Goal: Book appointment/travel/reservation

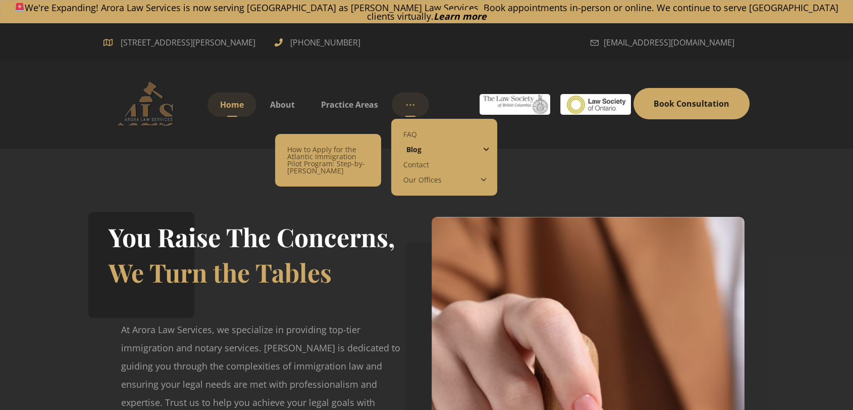
click at [416, 144] on span "Blog" at bounding box center [414, 149] width 15 height 10
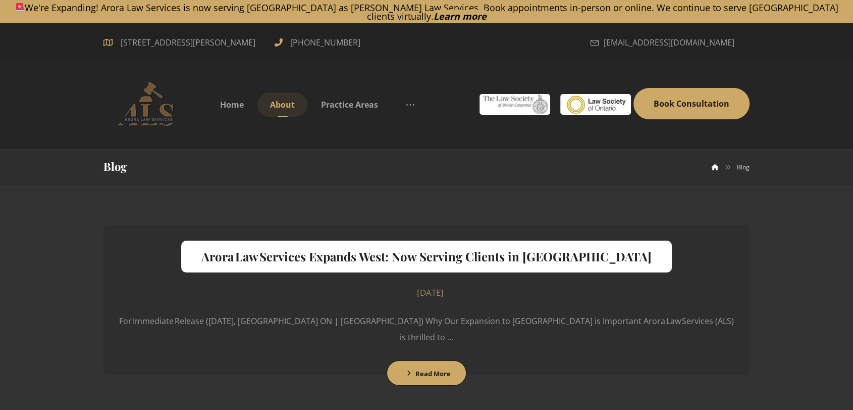
click at [283, 99] on span "About" at bounding box center [282, 104] width 25 height 11
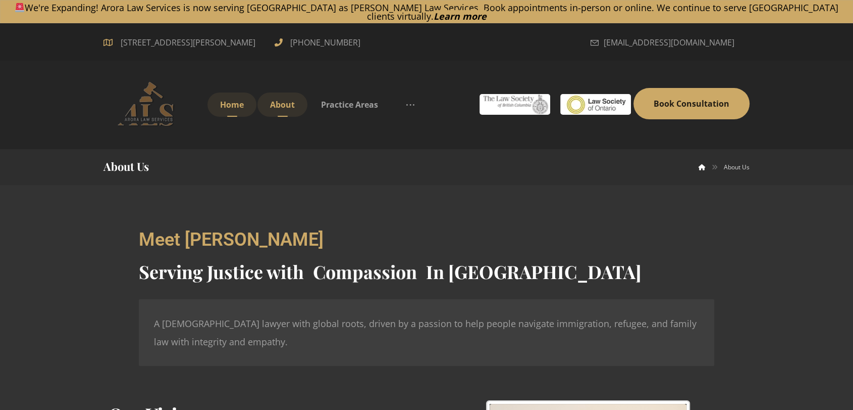
click at [227, 99] on span "Home" at bounding box center [232, 104] width 24 height 11
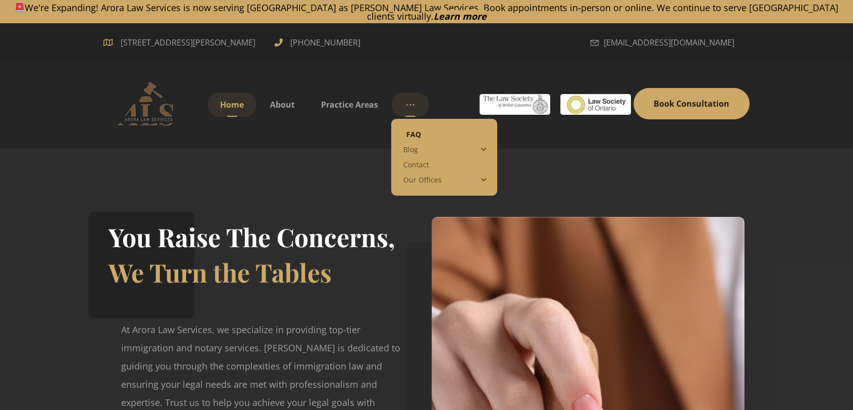
click at [409, 129] on span "FAQ" at bounding box center [414, 134] width 15 height 10
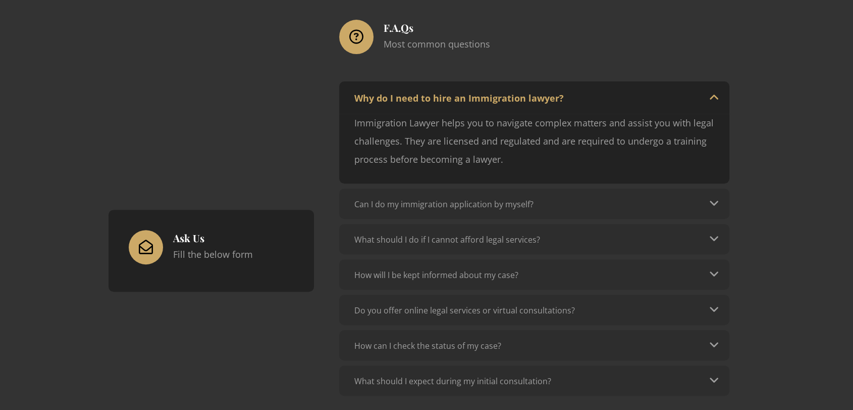
scroll to position [383, 0]
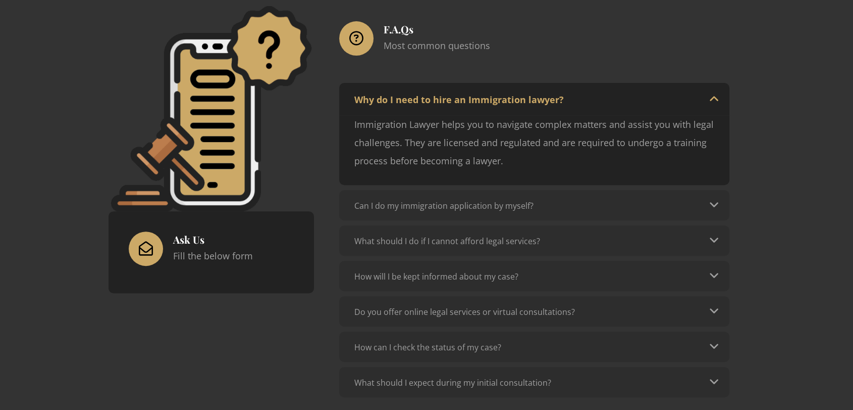
click at [405, 200] on div "Can I do my immigration application by myself?" at bounding box center [444, 205] width 179 height 11
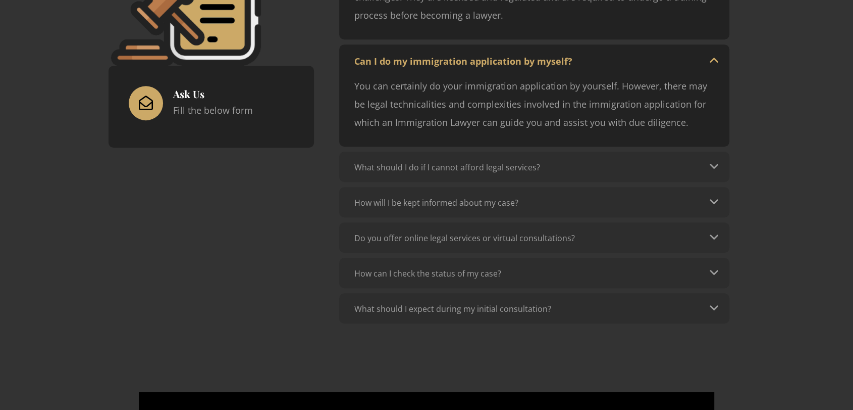
scroll to position [551, 0]
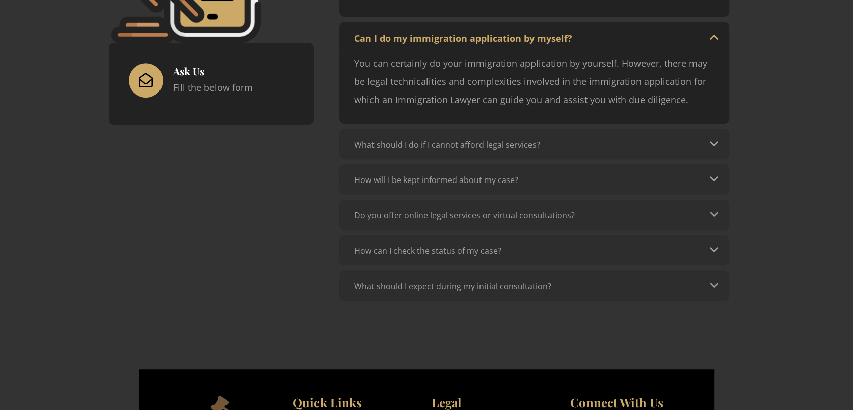
click at [393, 139] on div "What should I do if I cannot afford legal services?" at bounding box center [448, 144] width 186 height 11
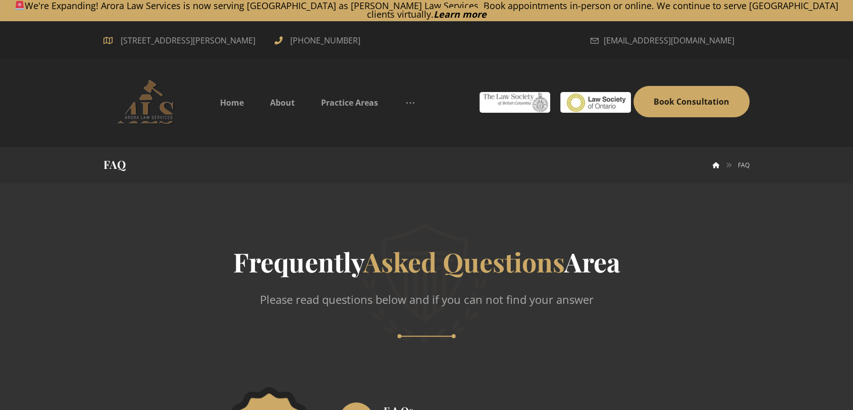
scroll to position [0, 0]
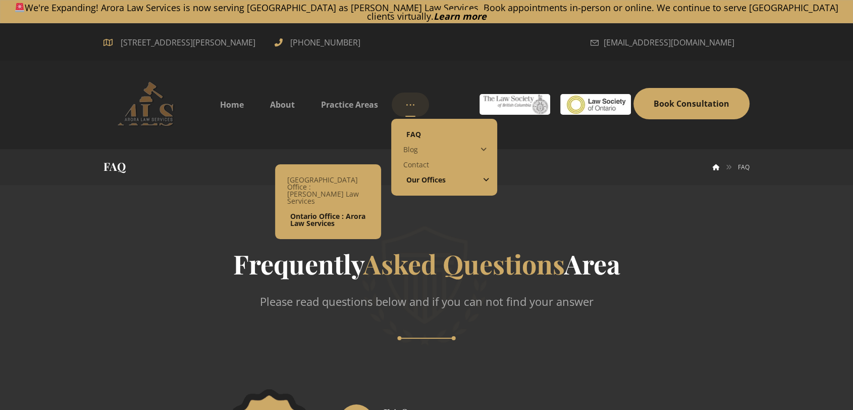
click at [327, 211] on span "Ontario Office : Arora Law Services" at bounding box center [327, 219] width 75 height 17
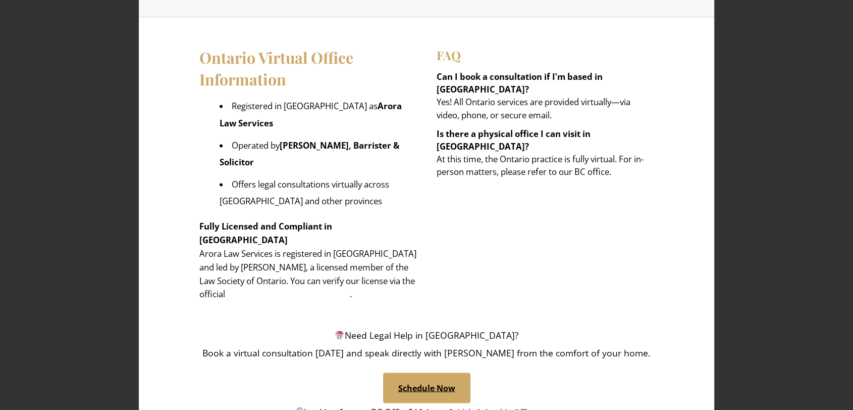
scroll to position [1619, 0]
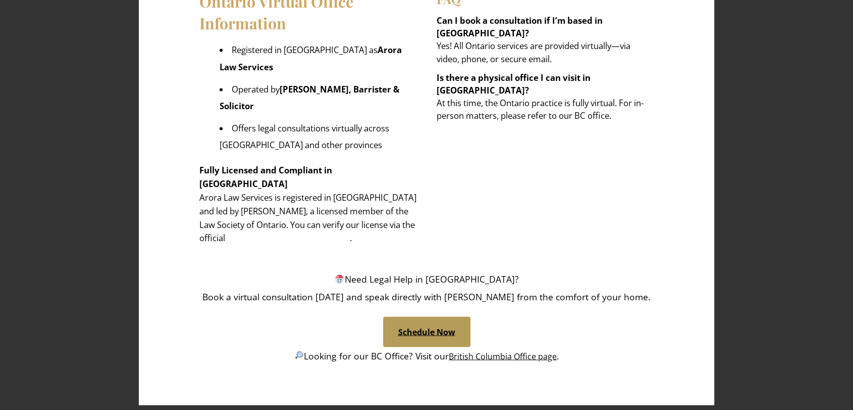
click at [409, 316] on link "Schedule Now" at bounding box center [426, 331] width 87 height 30
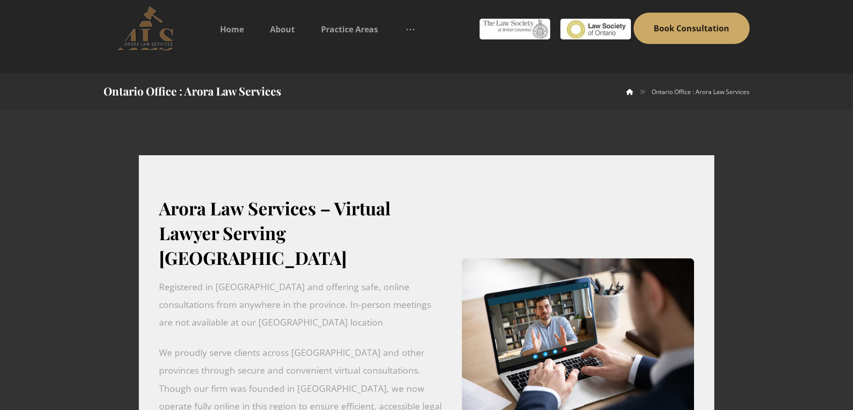
scroll to position [0, 0]
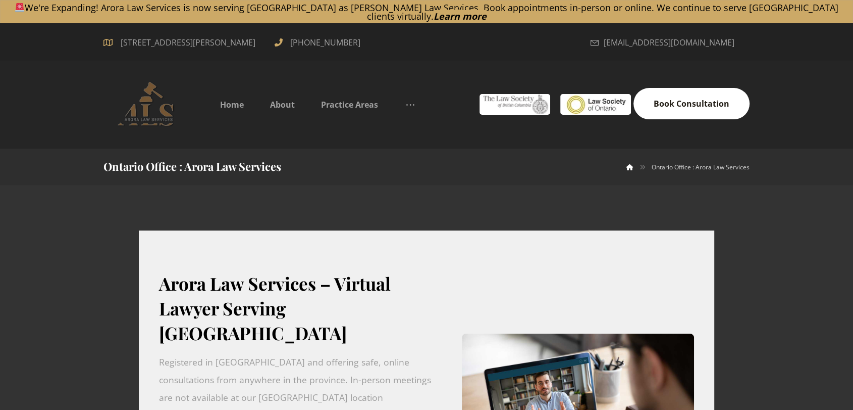
click at [664, 98] on span "Book Consultation" at bounding box center [692, 103] width 76 height 11
click at [487, 10] on span "Learn more" at bounding box center [460, 16] width 53 height 12
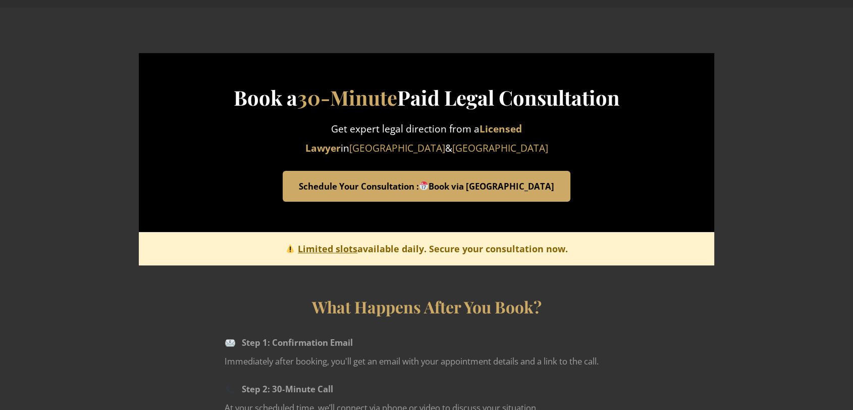
scroll to position [178, 0]
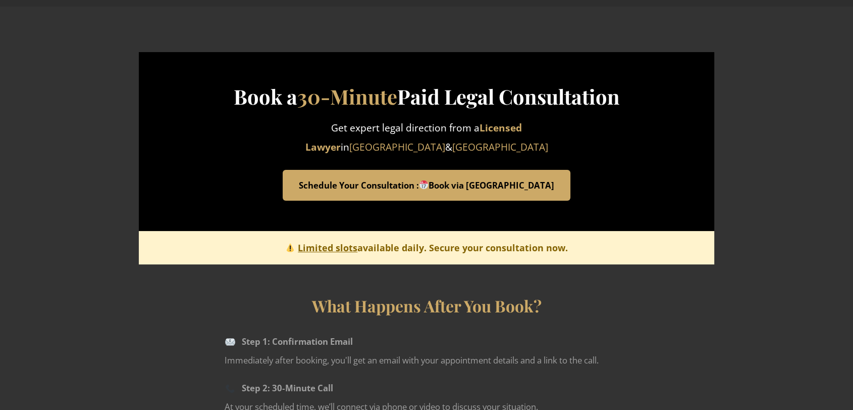
click at [406, 174] on link "Schedule Your Consultation : Book via Calendly" at bounding box center [427, 185] width 288 height 31
